Goal: Task Accomplishment & Management: Manage account settings

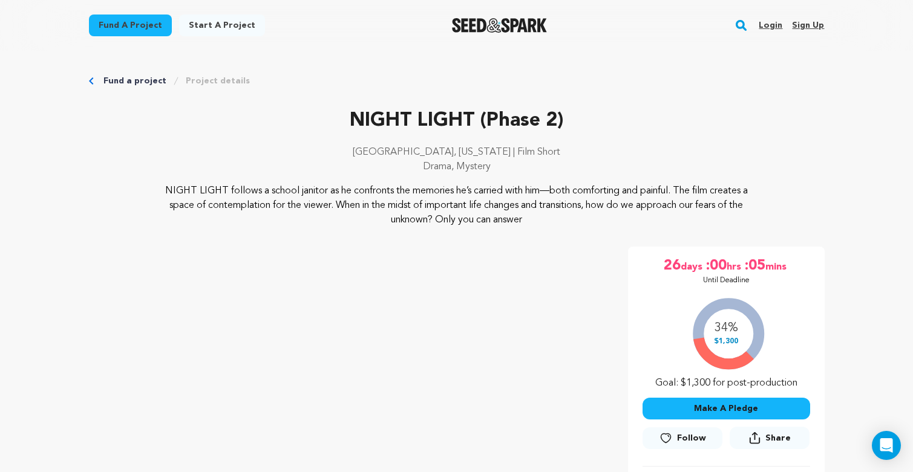
click at [777, 22] on link "Login" at bounding box center [770, 25] width 24 height 19
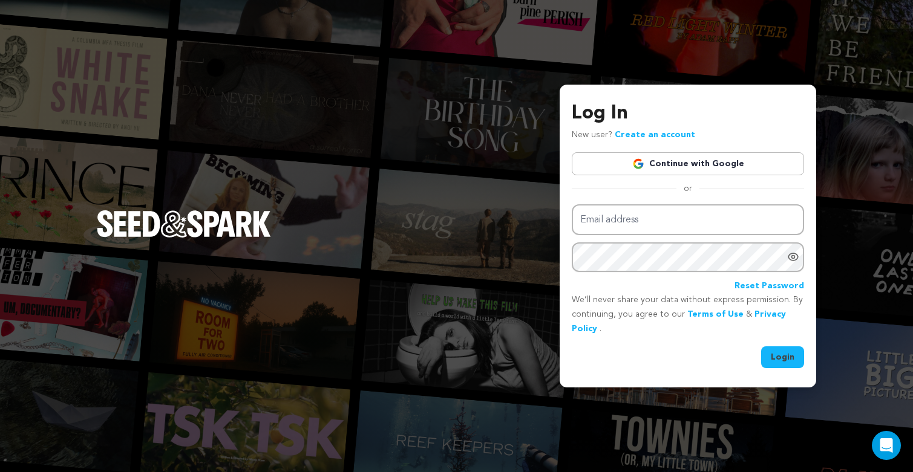
click at [703, 158] on link "Continue with Google" at bounding box center [688, 163] width 232 height 23
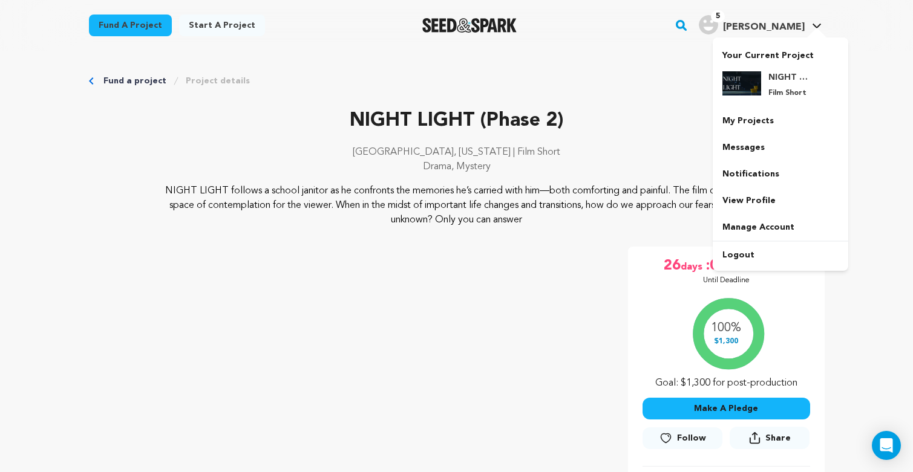
click at [718, 19] on img "Smith E.'s Profile" at bounding box center [708, 24] width 19 height 19
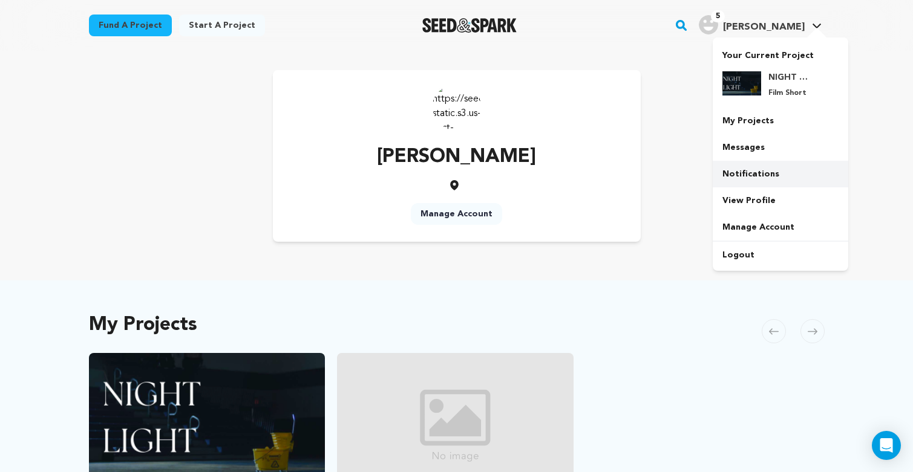
click at [752, 171] on link "Notifications" at bounding box center [779, 174] width 135 height 27
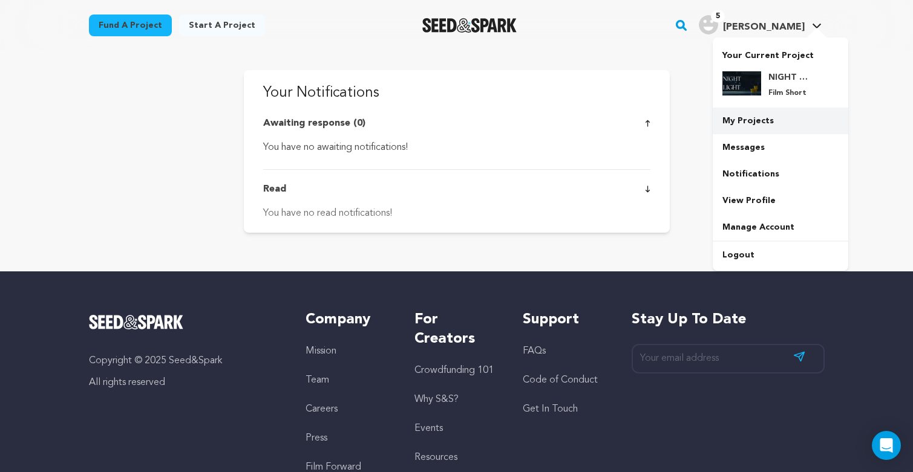
click at [752, 122] on link "My Projects" at bounding box center [779, 121] width 135 height 27
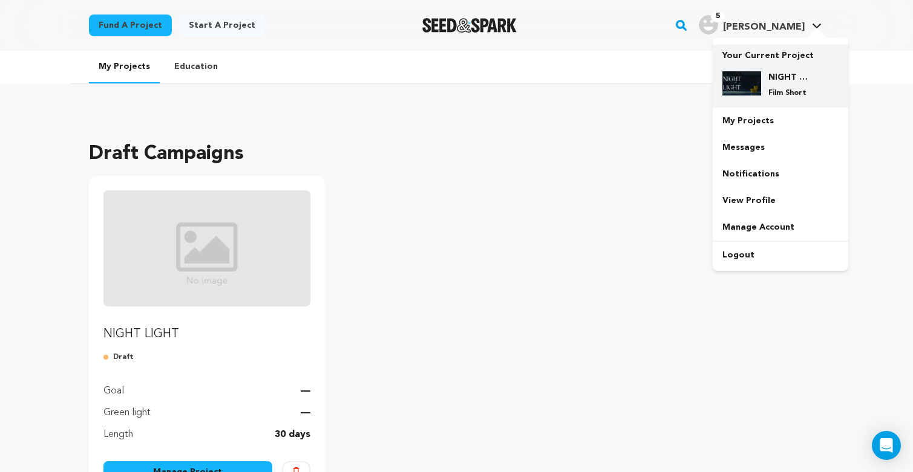
click at [771, 74] on h4 "NIGHT LIGHT (Phase 2)" at bounding box center [790, 77] width 44 height 12
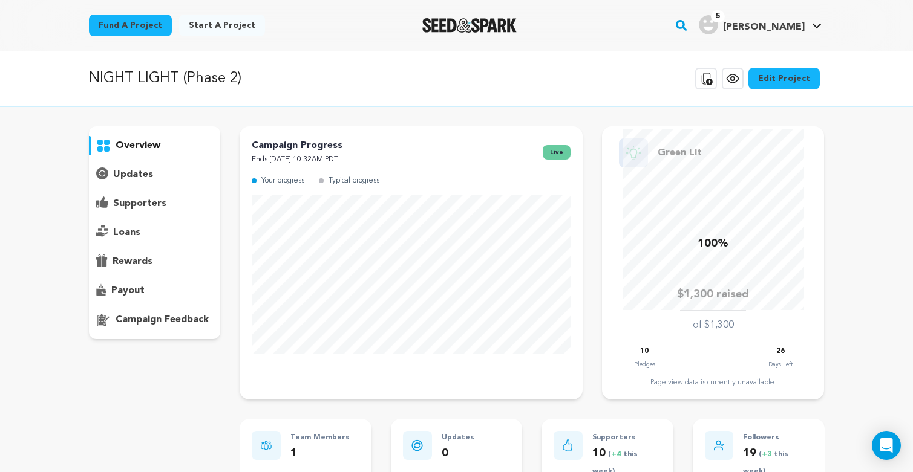
click at [126, 282] on div "payout" at bounding box center [155, 290] width 132 height 19
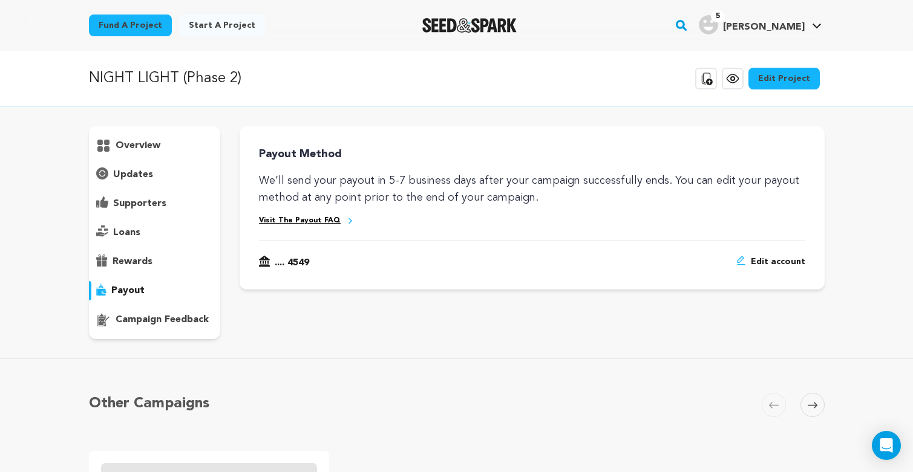
click at [285, 220] on link "Visit The Payout FAQ" at bounding box center [300, 221] width 82 height 10
click at [161, 204] on p "supporters" at bounding box center [139, 204] width 53 height 15
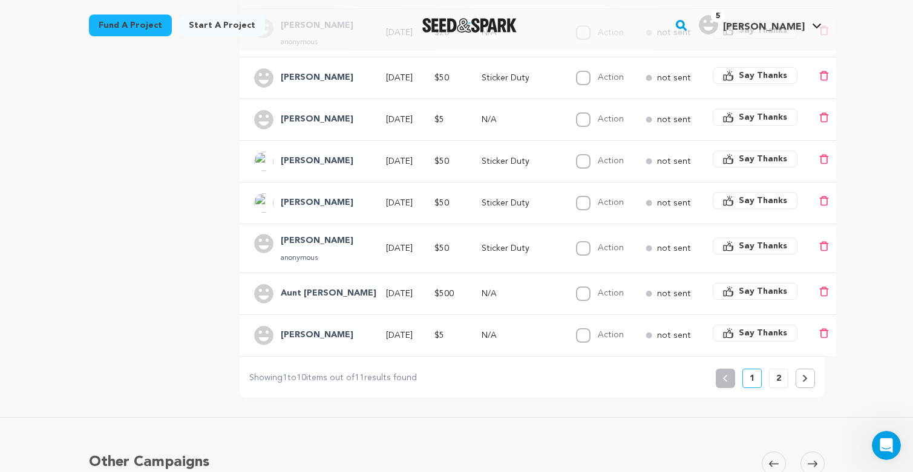
scroll to position [387, 0]
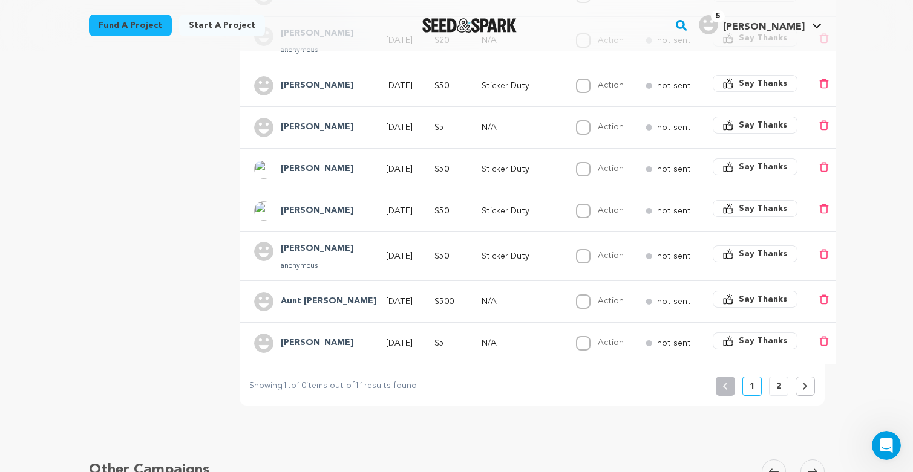
click at [789, 386] on div "Previous 1 2" at bounding box center [764, 386] width 99 height 19
click at [779, 387] on p "2" at bounding box center [778, 386] width 5 height 12
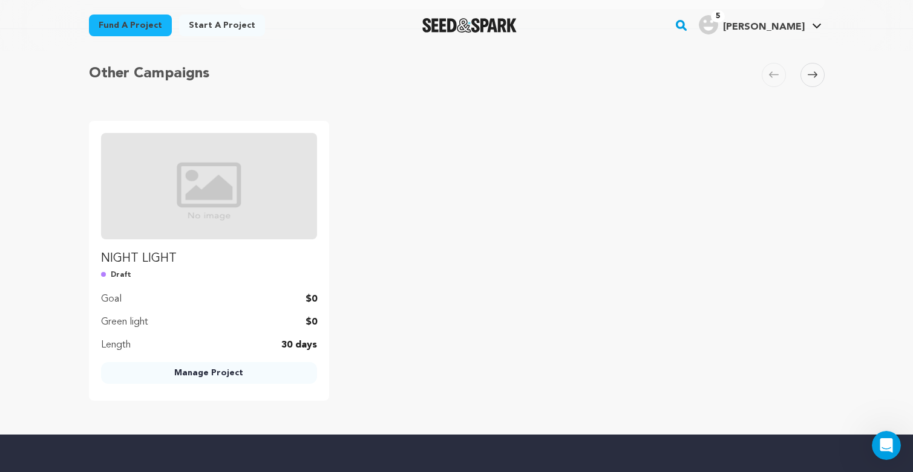
scroll to position [0, 0]
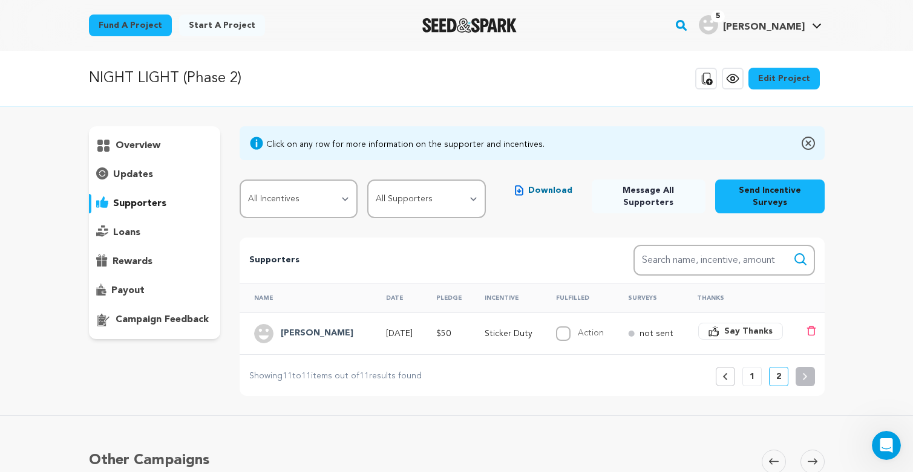
click at [528, 331] on p "Sticker Duty" at bounding box center [509, 334] width 50 height 12
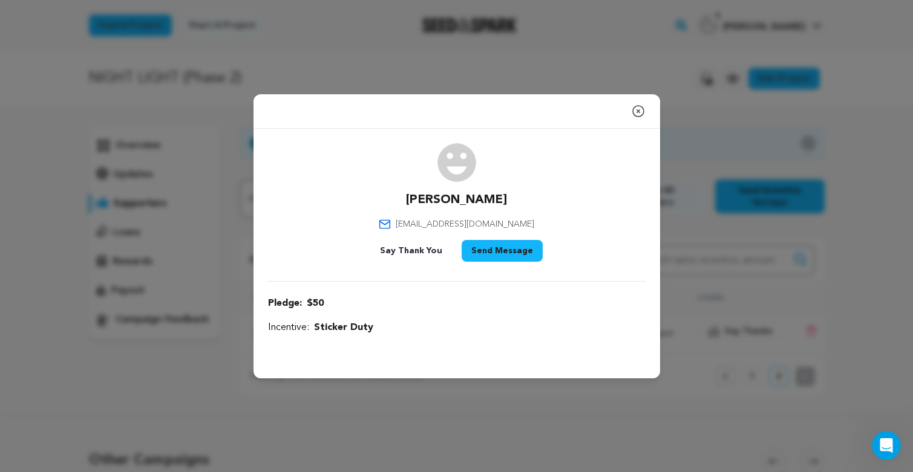
click at [638, 113] on icon "button" at bounding box center [638, 111] width 15 height 15
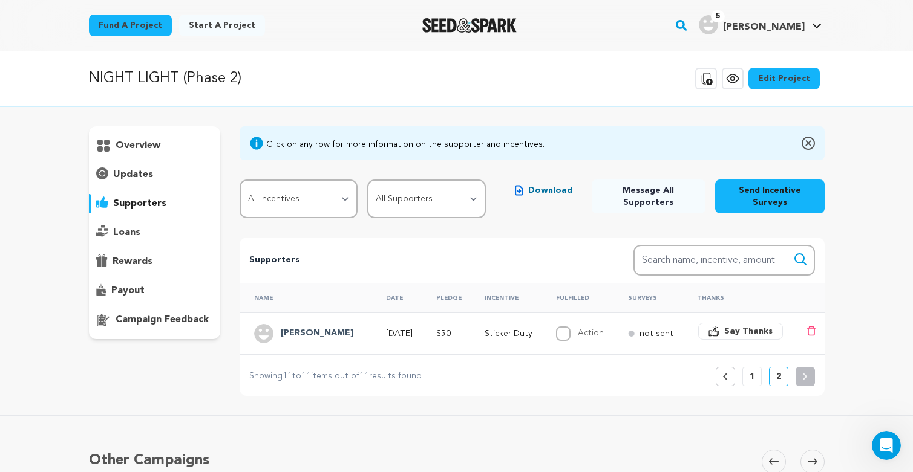
click at [733, 376] on button "Previous" at bounding box center [724, 376] width 19 height 19
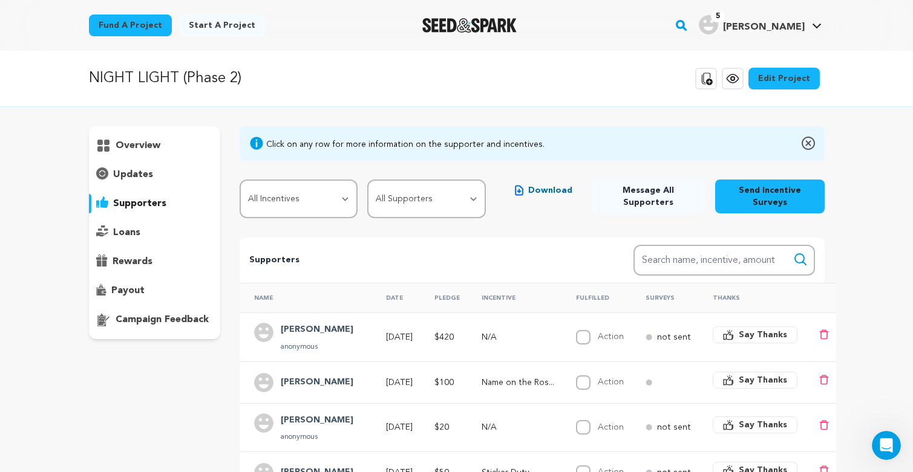
click at [160, 153] on div "overview" at bounding box center [155, 145] width 132 height 19
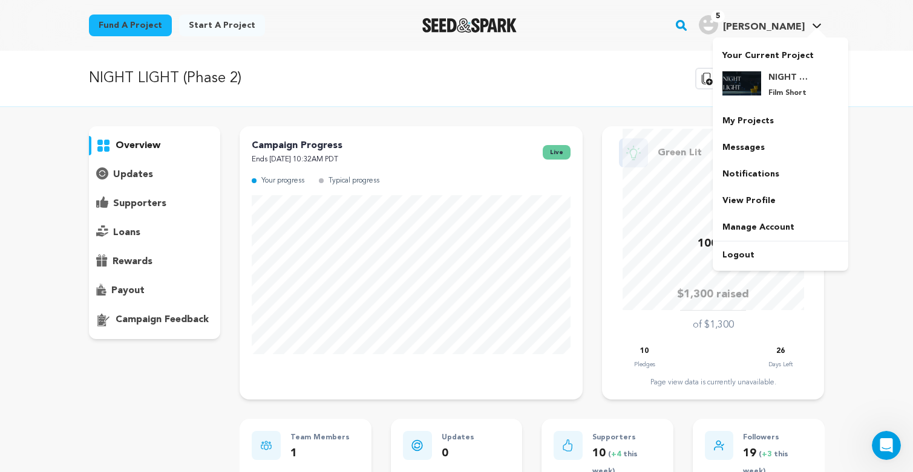
click at [718, 25] on img "Smith E.'s Profile" at bounding box center [708, 24] width 19 height 19
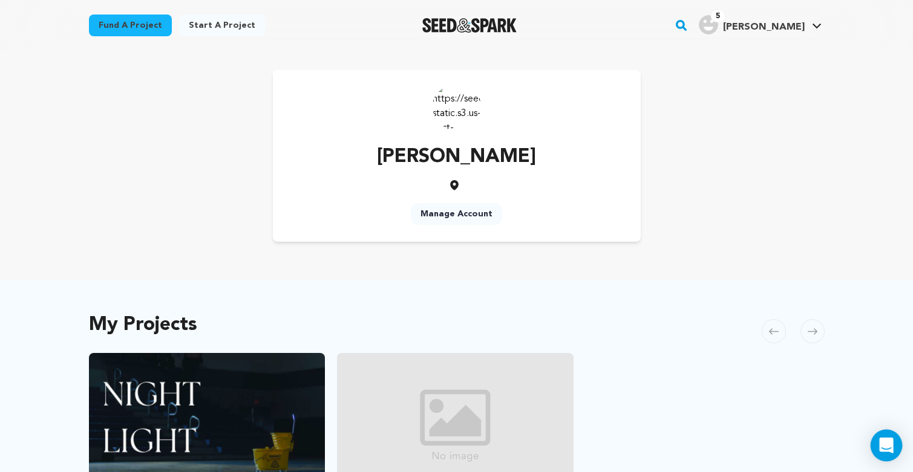
click at [885, 452] on div "Open Intercom Messenger" at bounding box center [886, 446] width 32 height 32
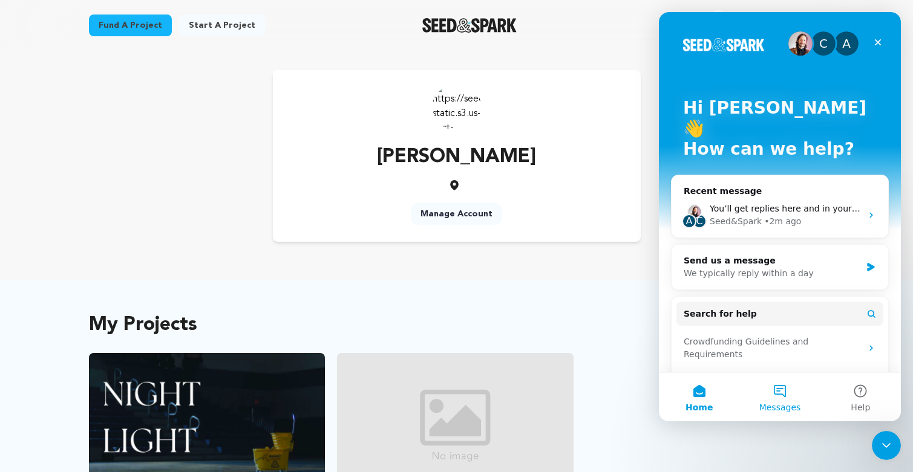
click at [792, 400] on button "Messages" at bounding box center [779, 397] width 80 height 48
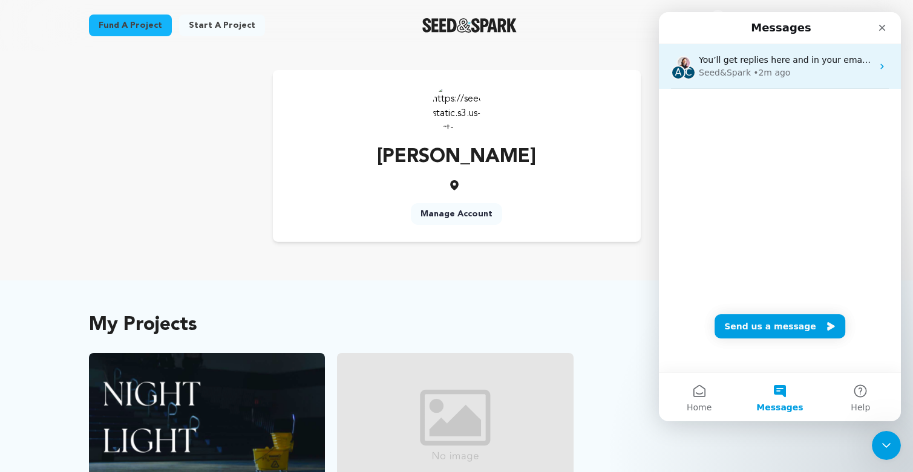
click at [805, 76] on div "Seed&Spark • 2m ago" at bounding box center [786, 73] width 174 height 13
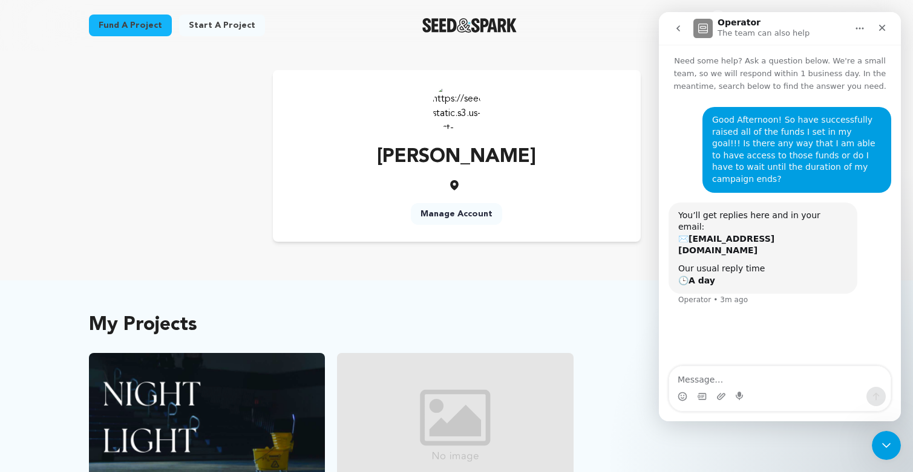
click at [879, 27] on icon "Close" at bounding box center [882, 28] width 10 height 10
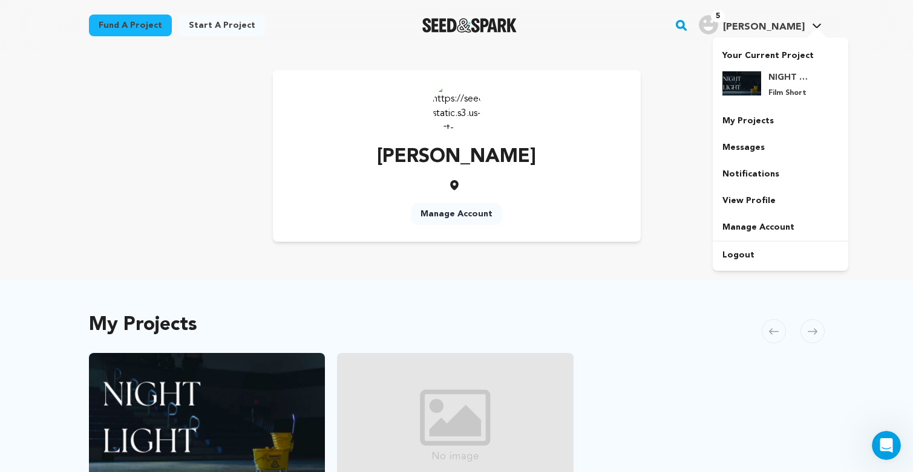
click at [790, 29] on span "[PERSON_NAME]" at bounding box center [764, 27] width 82 height 10
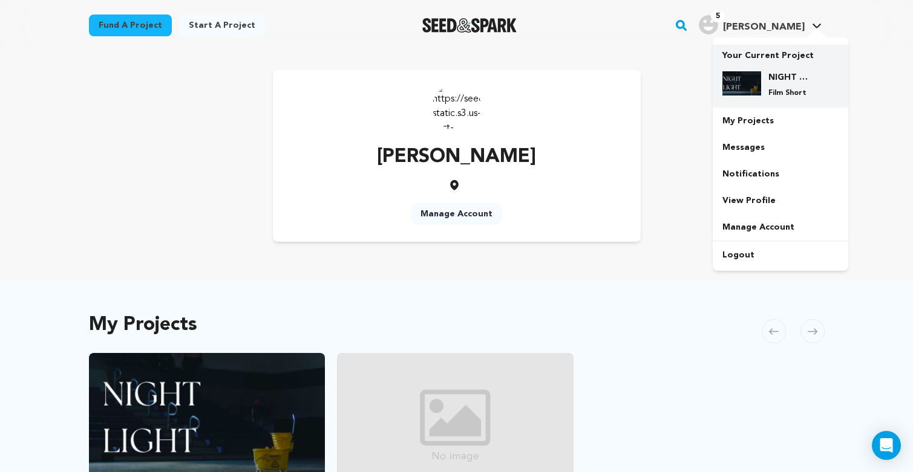
click at [776, 68] on div "NIGHT LIGHT (Phase 2) Film Short" at bounding box center [780, 85] width 116 height 46
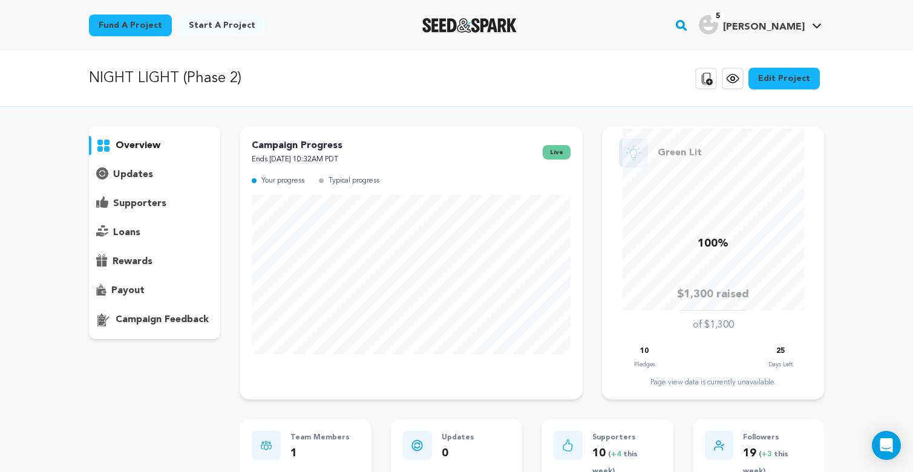
click at [449, 25] on img "Seed&Spark Homepage" at bounding box center [469, 25] width 95 height 15
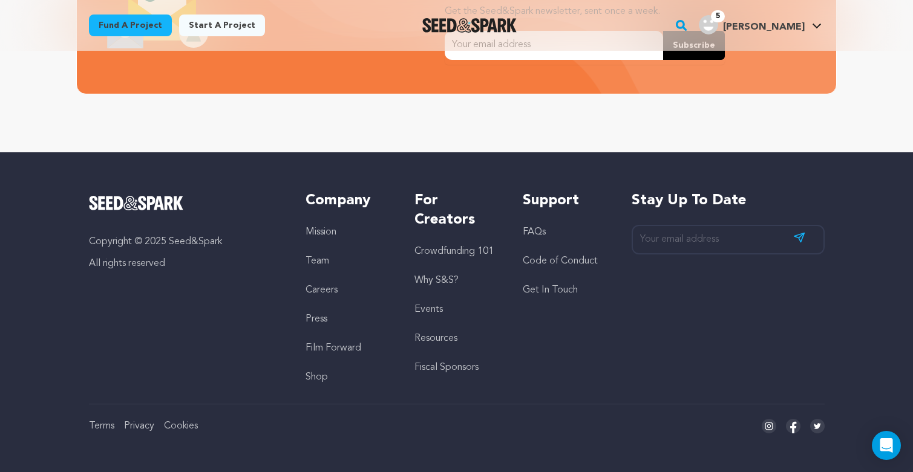
scroll to position [2667, 0]
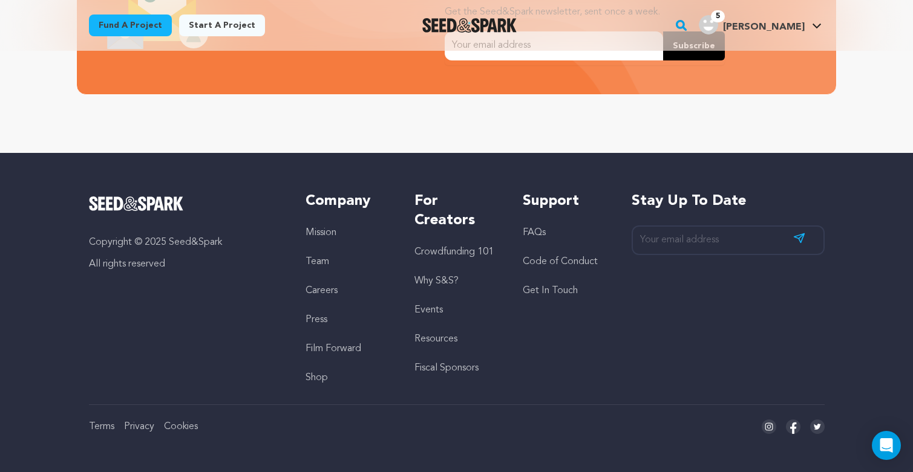
click at [559, 288] on link "Get In Touch" at bounding box center [550, 291] width 55 height 10
click at [879, 438] on div "Open Intercom Messenger" at bounding box center [886, 446] width 32 height 32
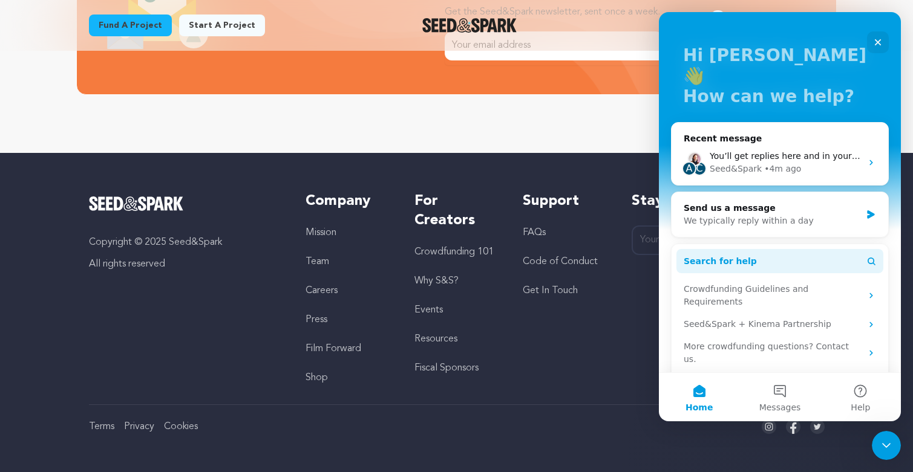
scroll to position [51, 0]
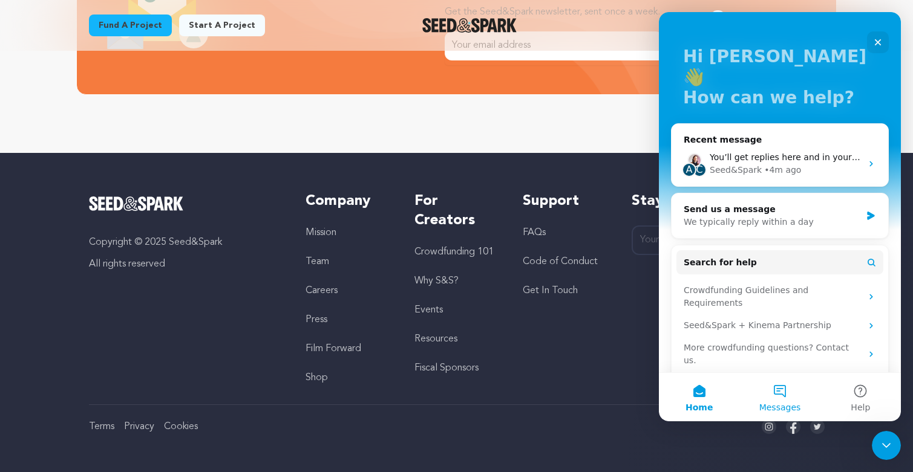
click at [778, 397] on button "Messages" at bounding box center [779, 397] width 80 height 48
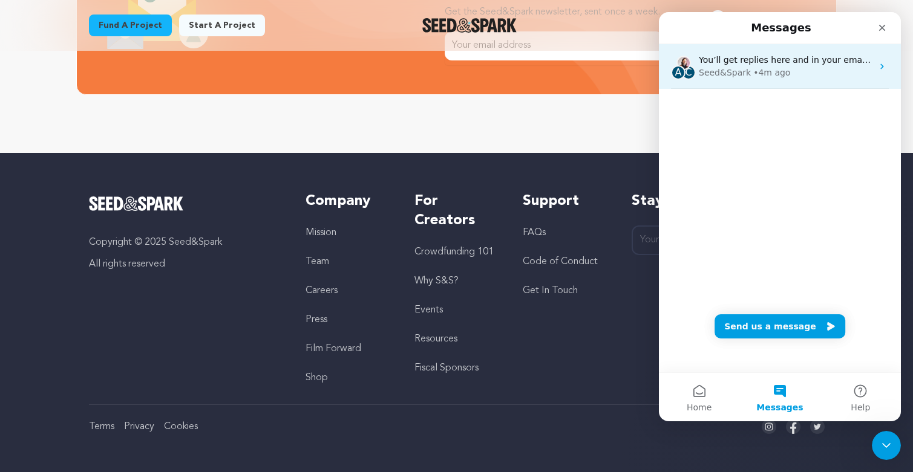
click at [767, 85] on div "A C You’ll get replies here and in your email: ✉️ [EMAIL_ADDRESS][DOMAIN_NAME] …" at bounding box center [780, 66] width 242 height 45
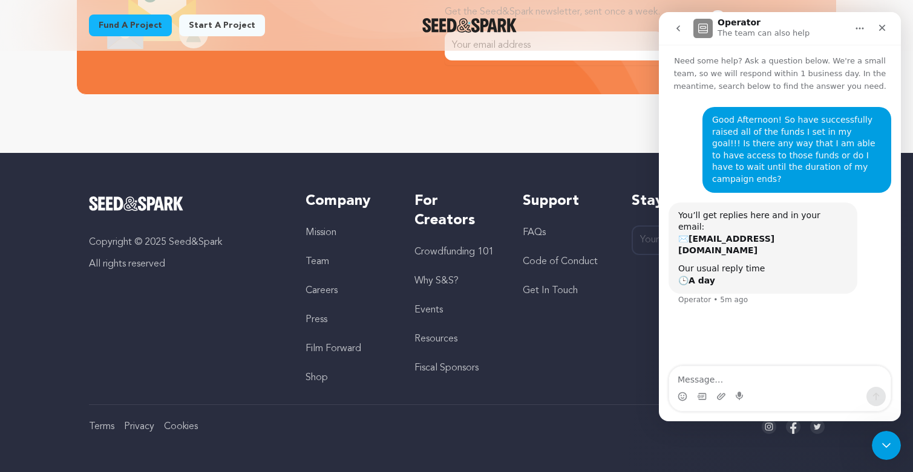
scroll to position [0, 0]
click at [865, 30] on button "Home" at bounding box center [859, 28] width 23 height 23
click at [884, 24] on icon "Close" at bounding box center [882, 28] width 10 height 10
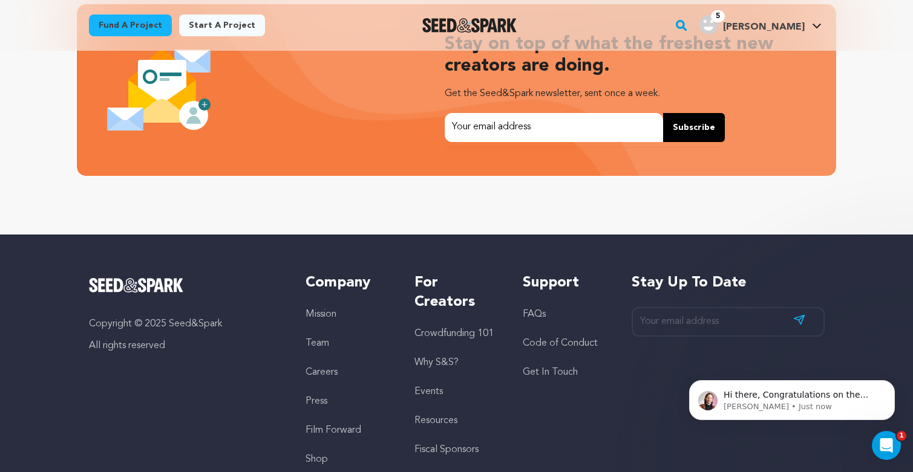
scroll to position [0, 0]
